Goal: Information Seeking & Learning: Learn about a topic

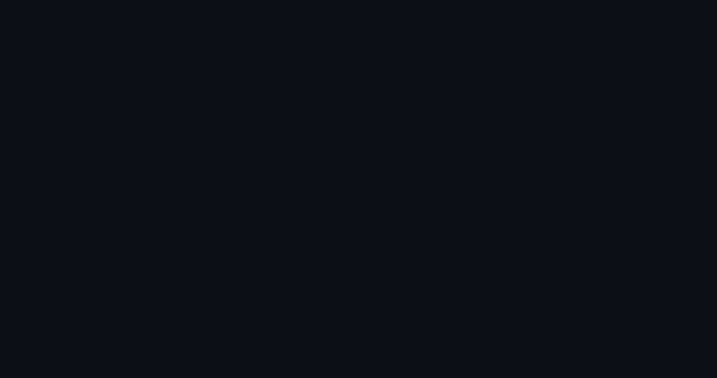
scroll to position [1076, 0]
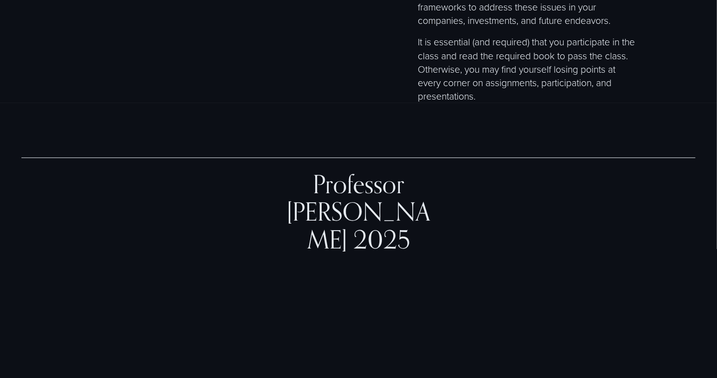
scroll to position [3306, 0]
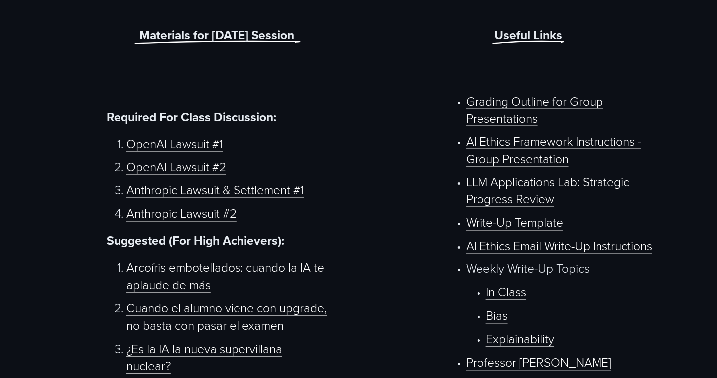
scroll to position [436, 0]
